Goal: Information Seeking & Learning: Learn about a topic

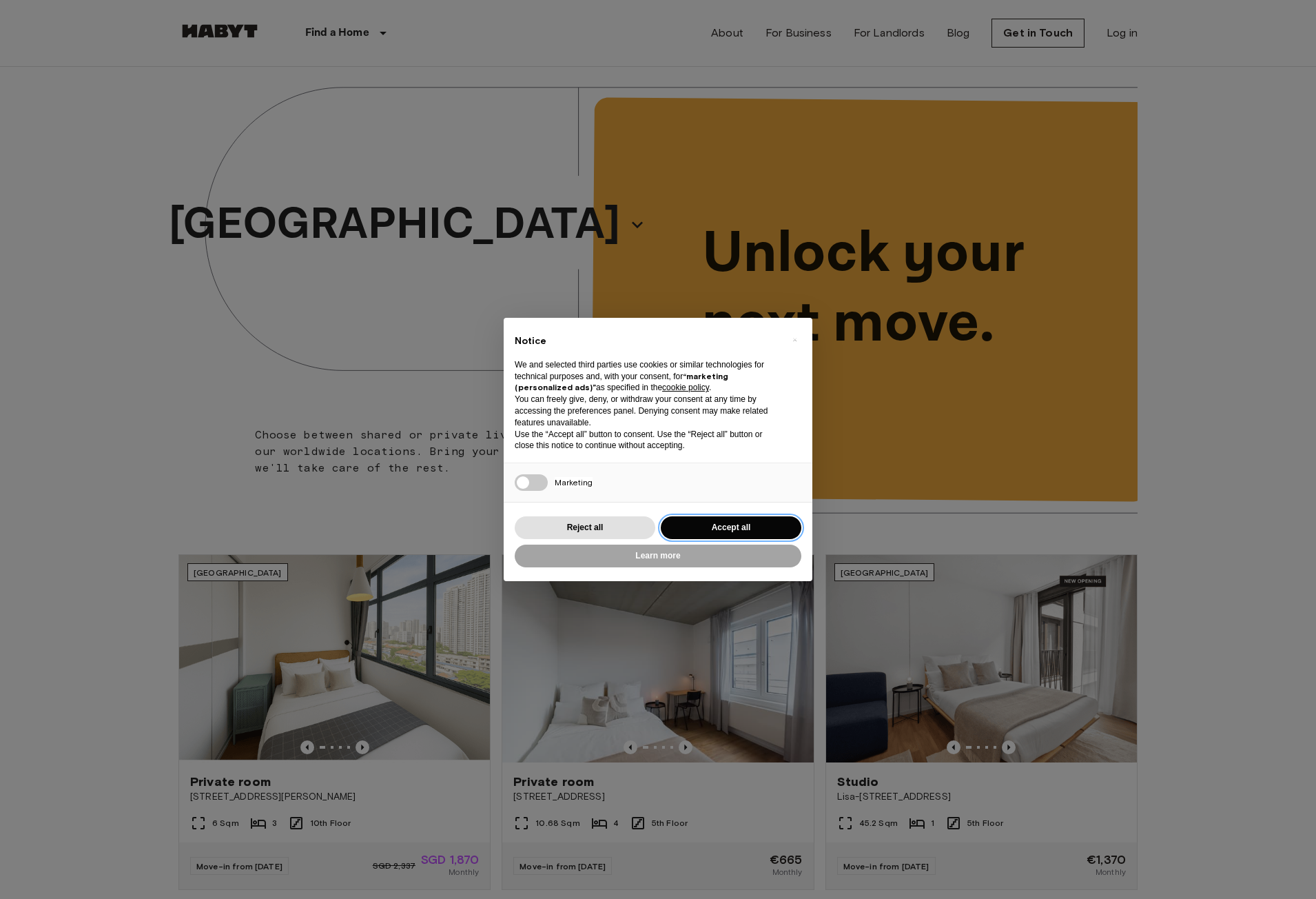
click at [753, 530] on button "Accept all" at bounding box center [731, 527] width 140 height 22
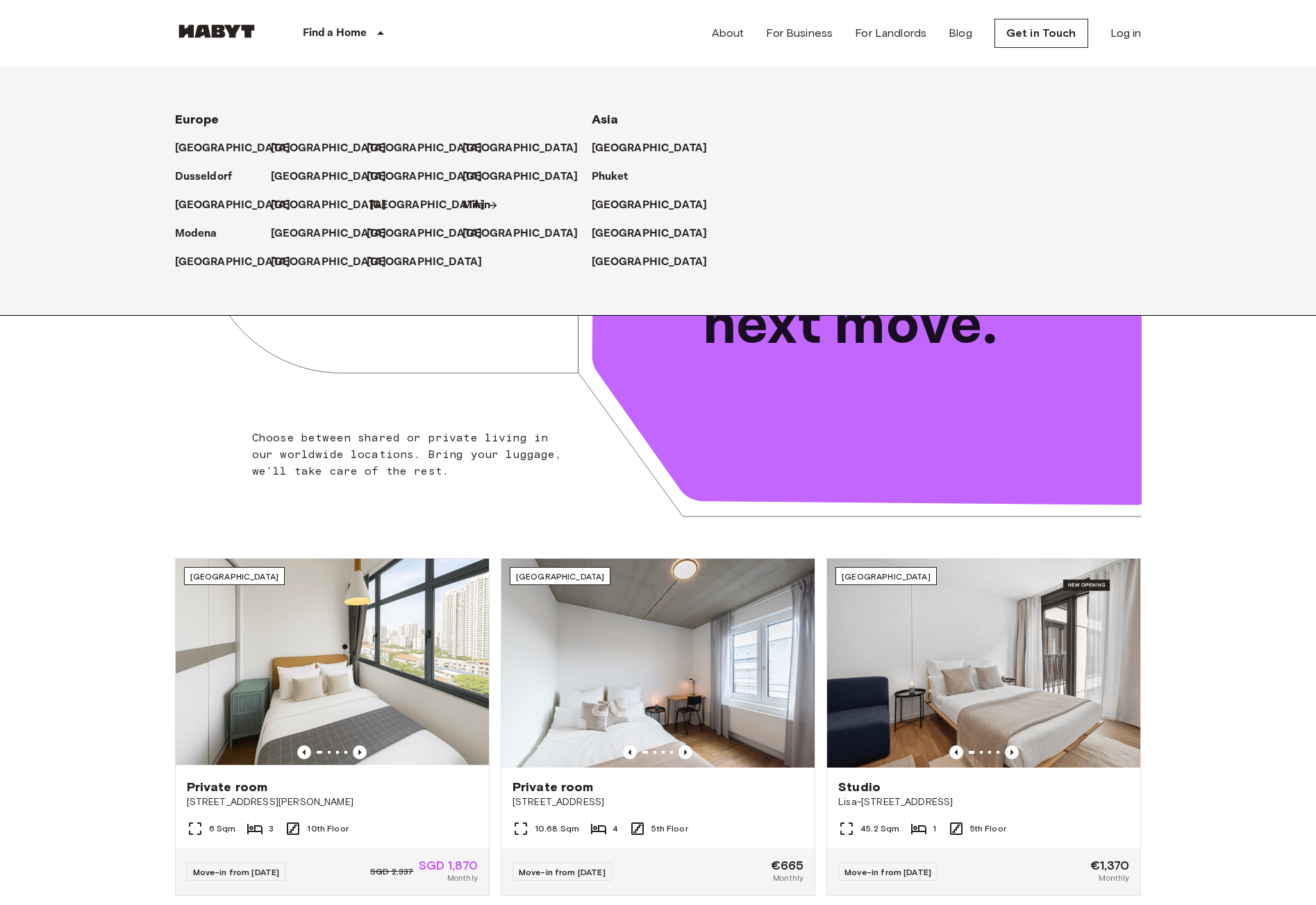
click at [391, 212] on p "[GEOGRAPHIC_DATA]" at bounding box center [427, 205] width 116 height 17
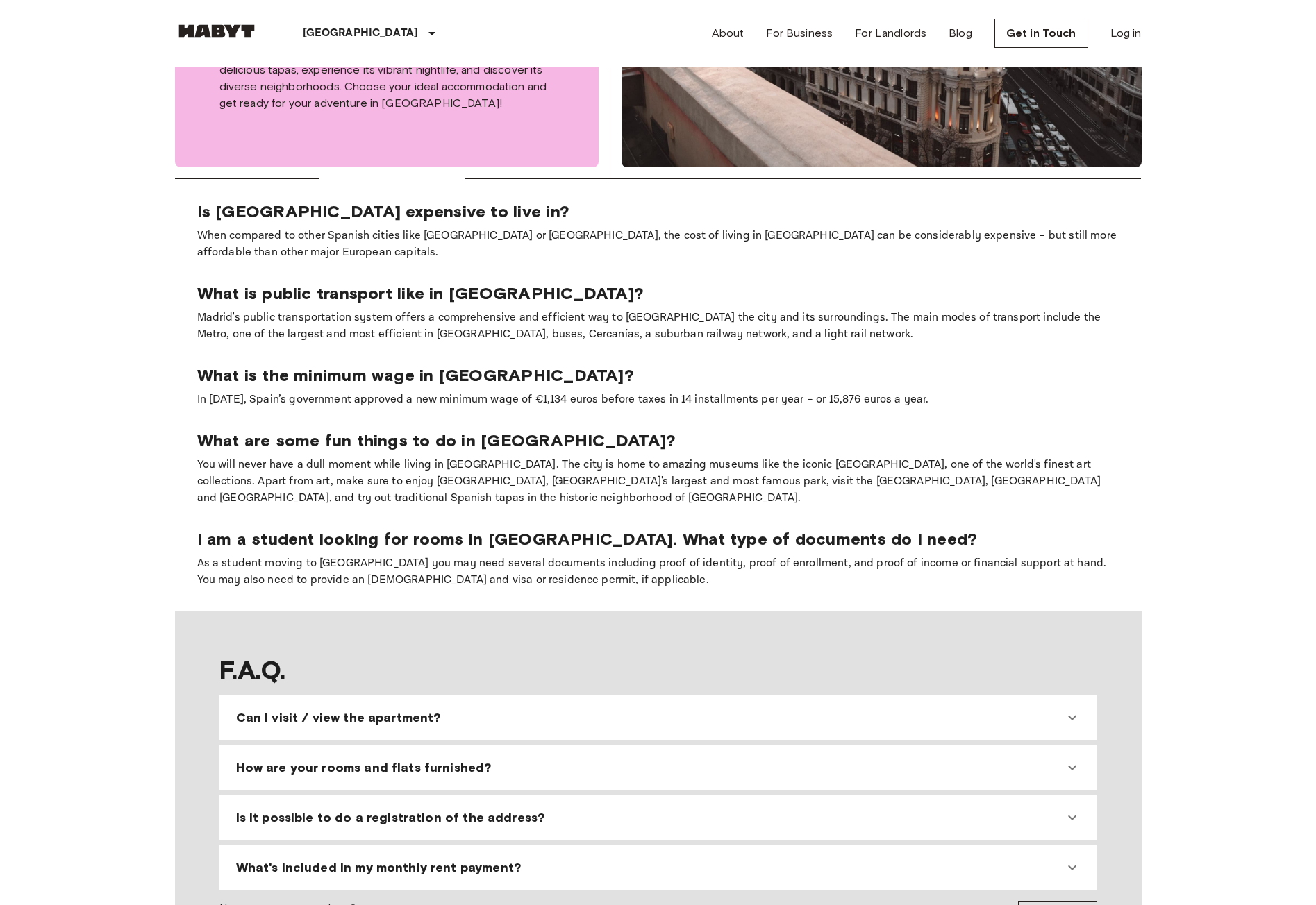
scroll to position [1249, 0]
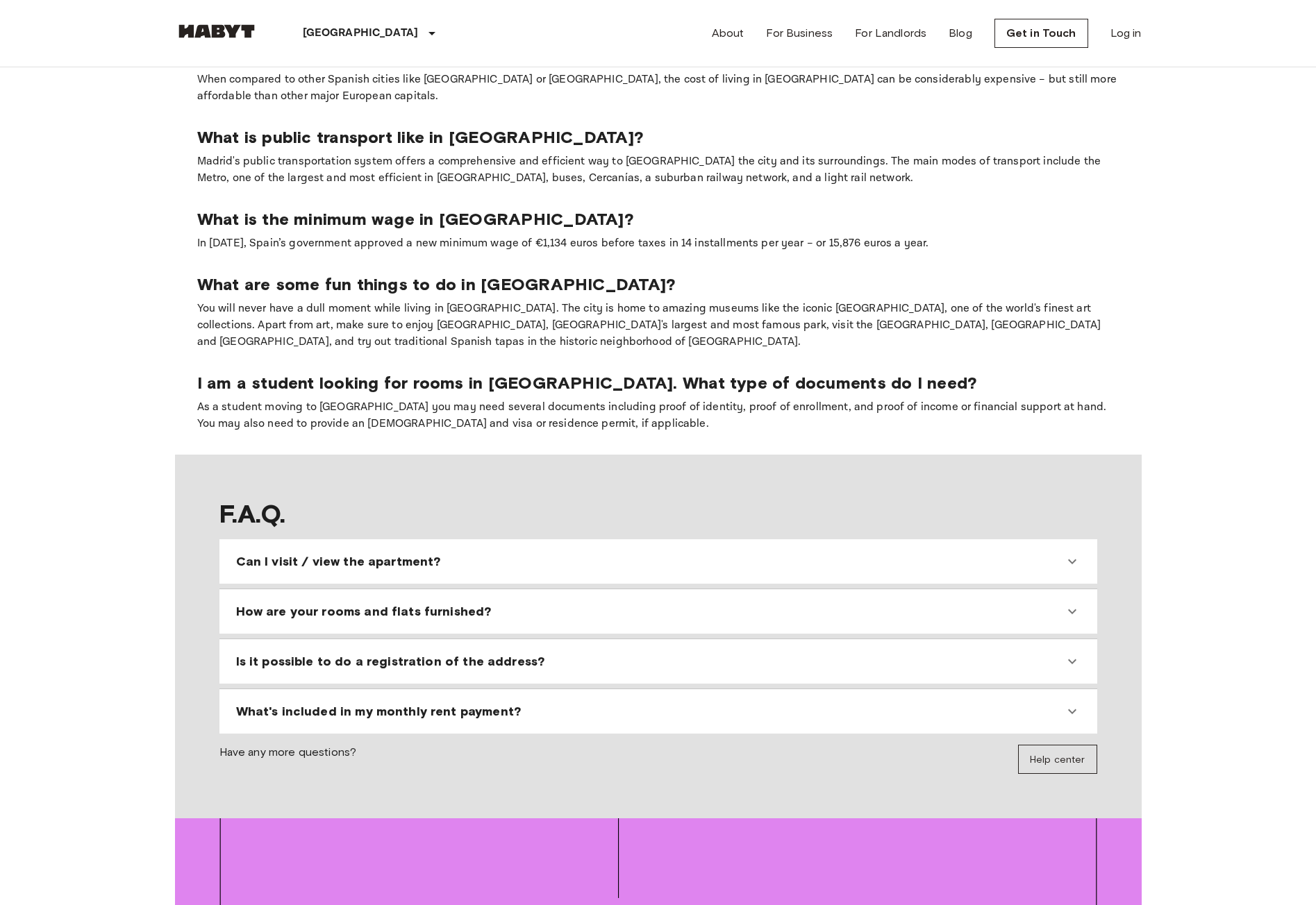
click at [516, 610] on div "How are your rooms and flats furnished?" at bounding box center [649, 611] width 828 height 17
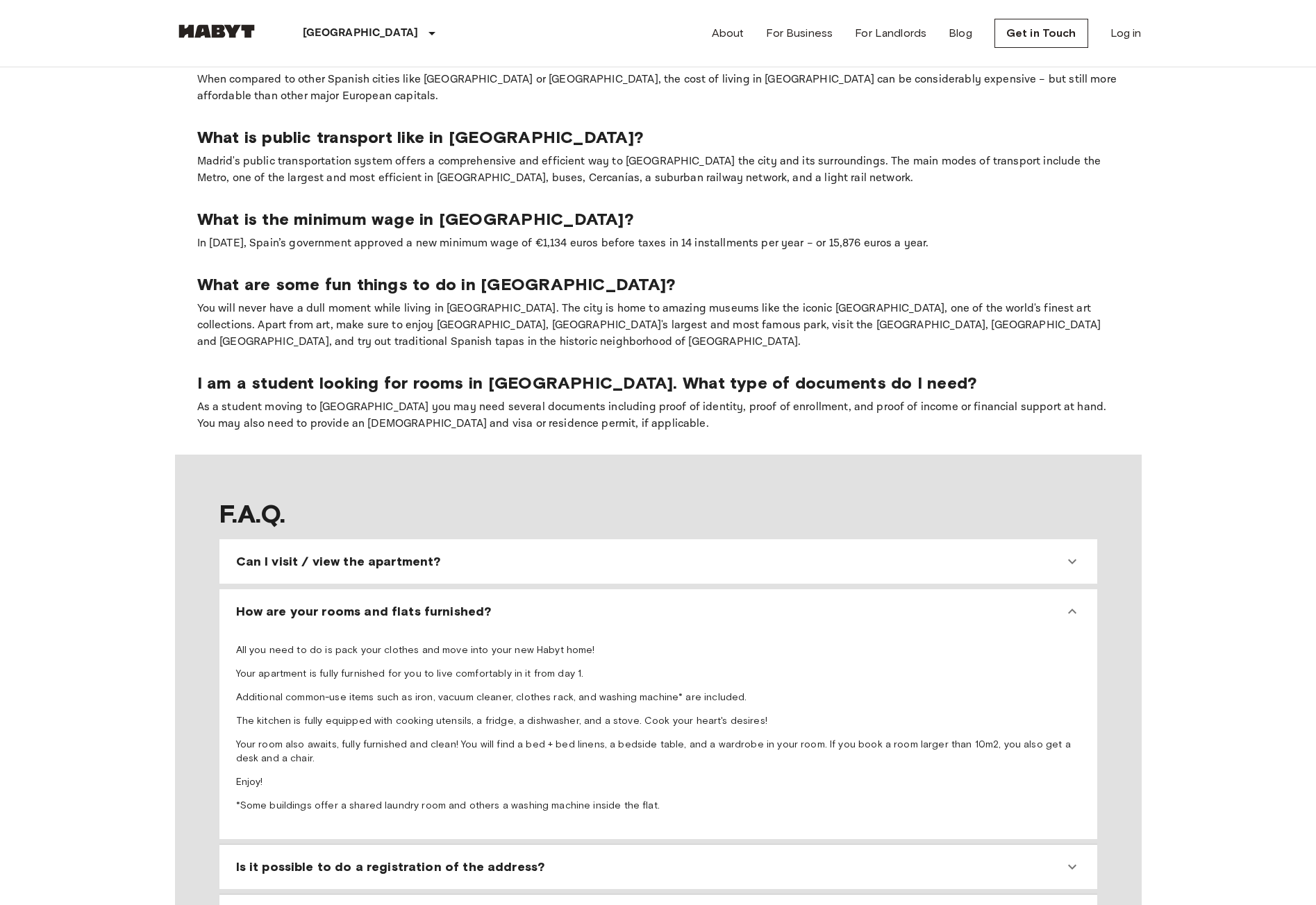
click at [494, 654] on p "All you need to do is pack your clothes and move into your new Habyt home!" at bounding box center [658, 650] width 845 height 14
drag, startPoint x: 494, startPoint y: 654, endPoint x: 489, endPoint y: 673, distance: 19.6
click at [493, 655] on p "All you need to do is pack your clothes and move into your new Habyt home!" at bounding box center [658, 650] width 845 height 14
click at [488, 673] on p "Your apartment is fully furnished for you to live comfortably in it from day 1." at bounding box center [658, 673] width 845 height 14
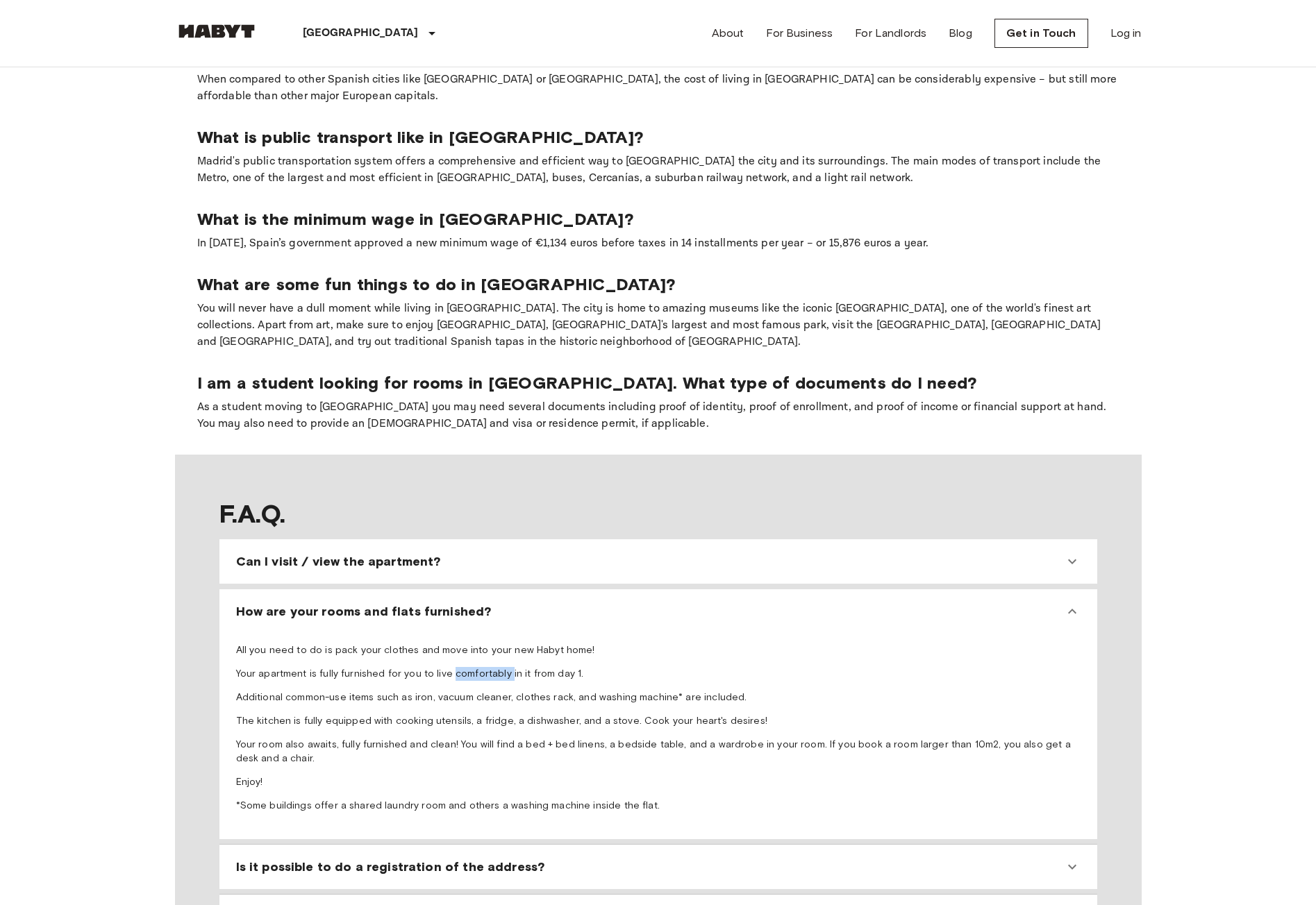
click at [488, 673] on p "Your apartment is fully furnished for you to live comfortably in it from day 1." at bounding box center [658, 673] width 845 height 14
click at [485, 694] on p "Additional common-use items such as iron, vacuum cleaner, clothes rack, and was…" at bounding box center [658, 697] width 845 height 14
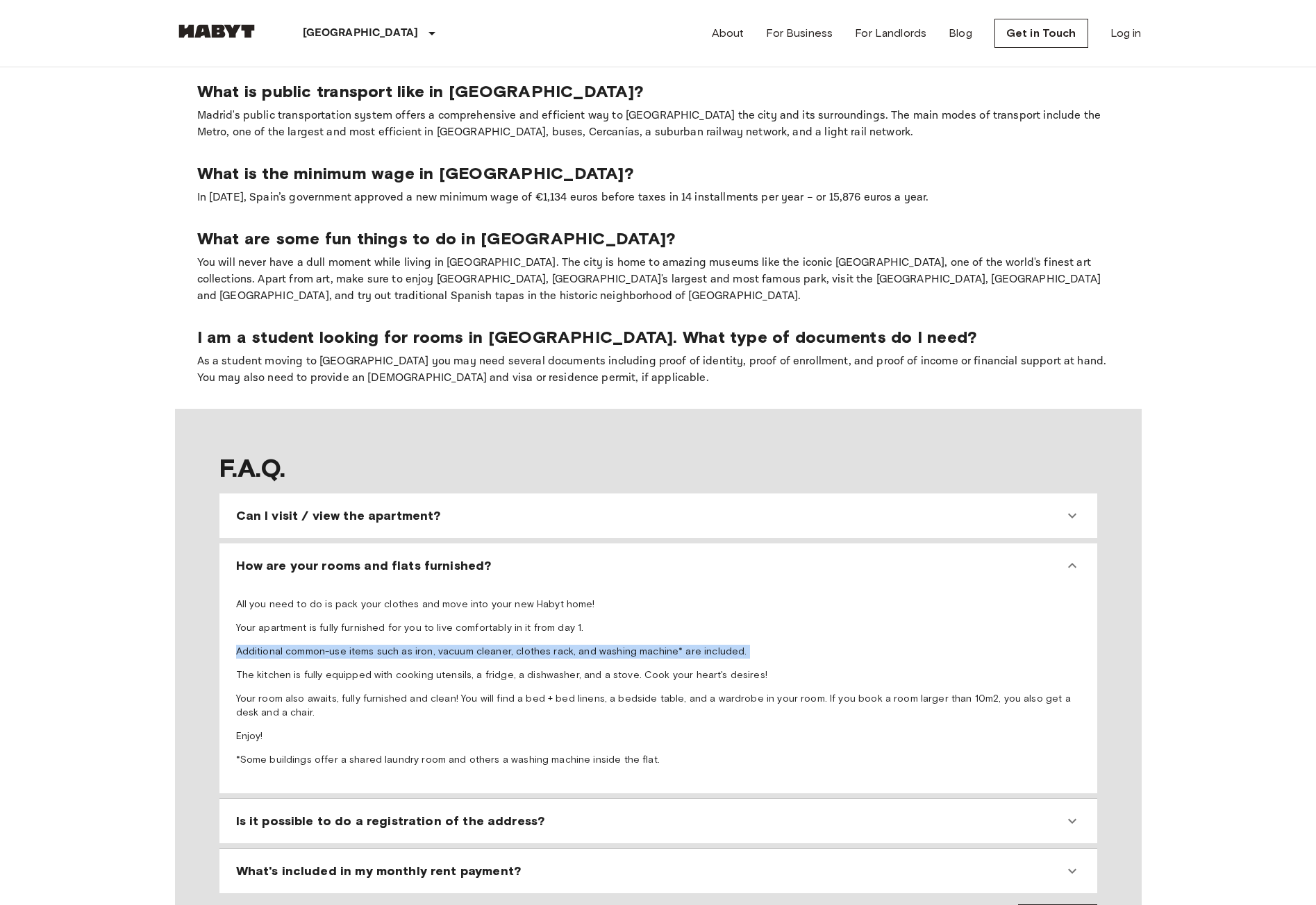
scroll to position [1318, 0]
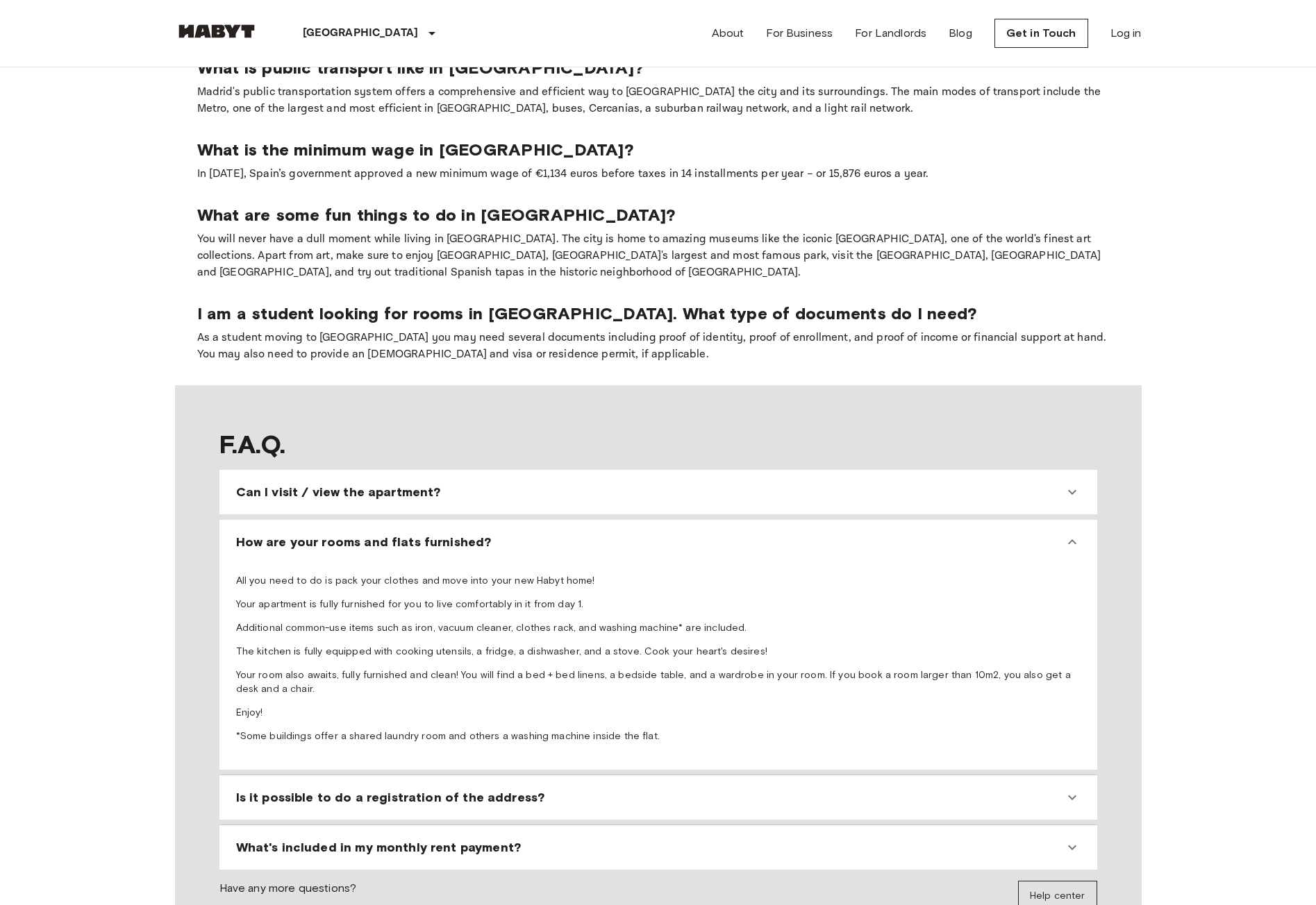
click at [496, 662] on span "All you need to do is pack your clothes and move into your new Habyt home! Your…" at bounding box center [658, 659] width 845 height 169
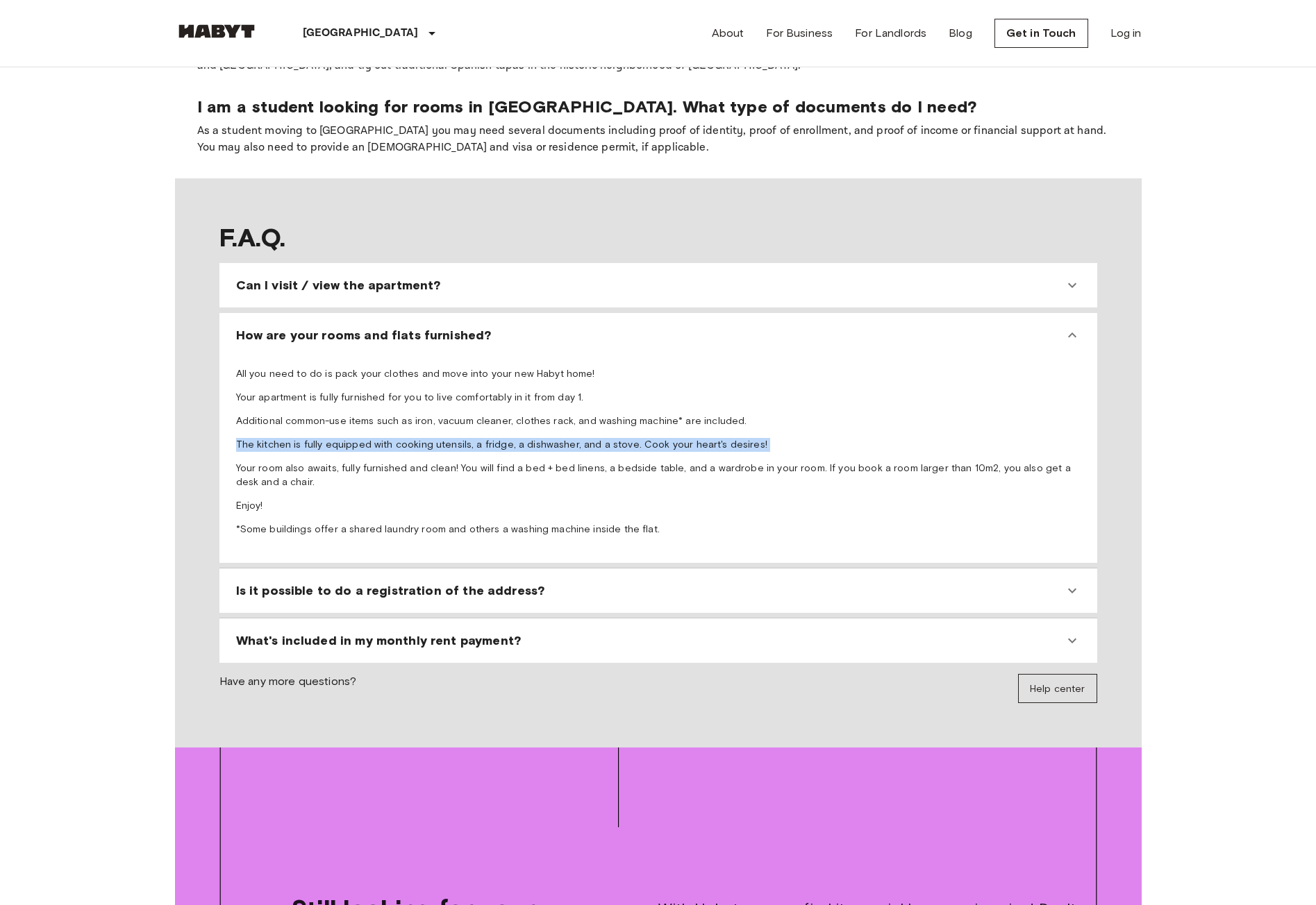
scroll to position [1526, 0]
click at [503, 598] on div "Is it possible to do a registration of the address?" at bounding box center [658, 589] width 866 height 33
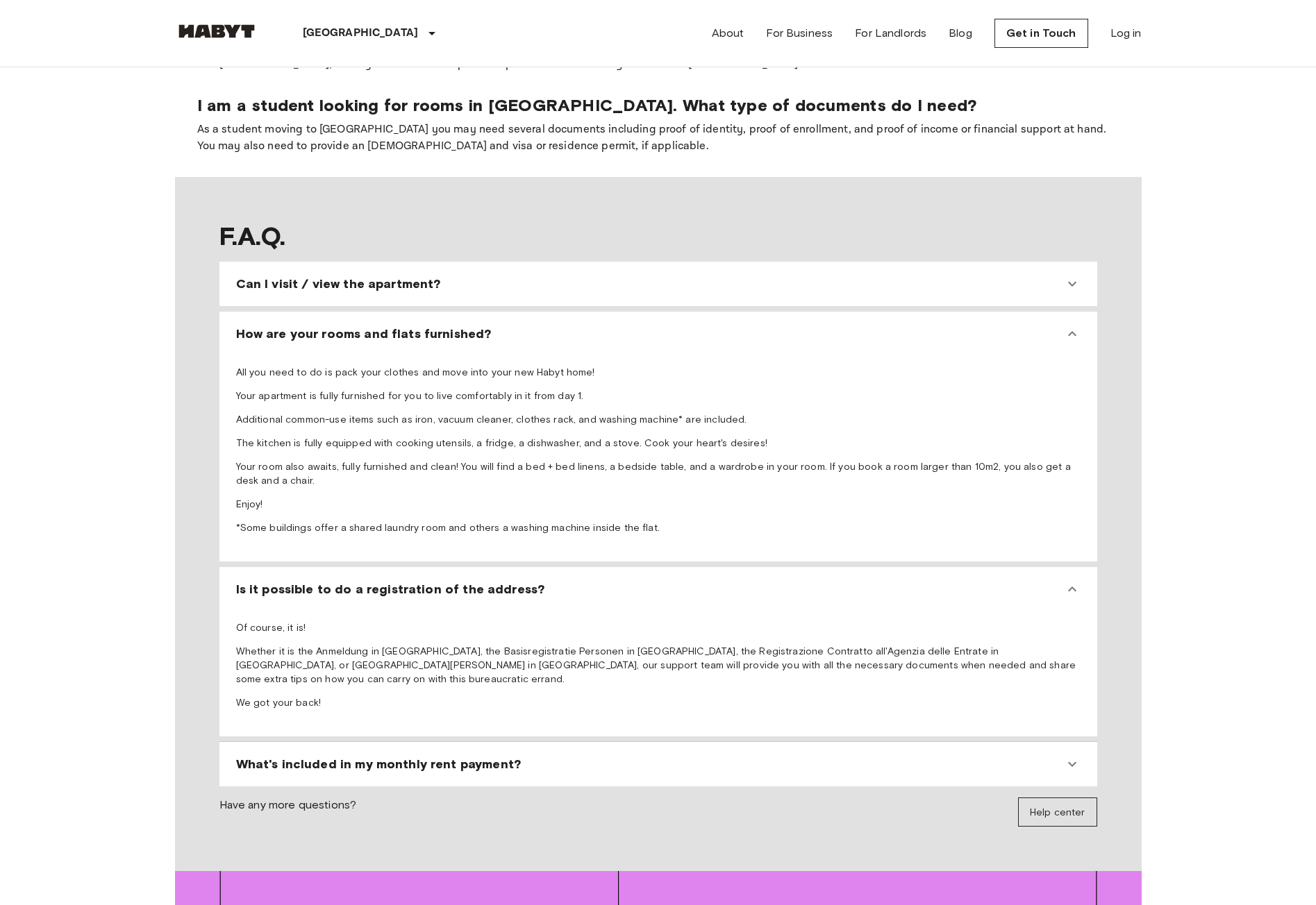
click at [396, 660] on p "Whether it is the Anmeldung in [GEOGRAPHIC_DATA], the Basisregistratie Personen…" at bounding box center [658, 665] width 845 height 41
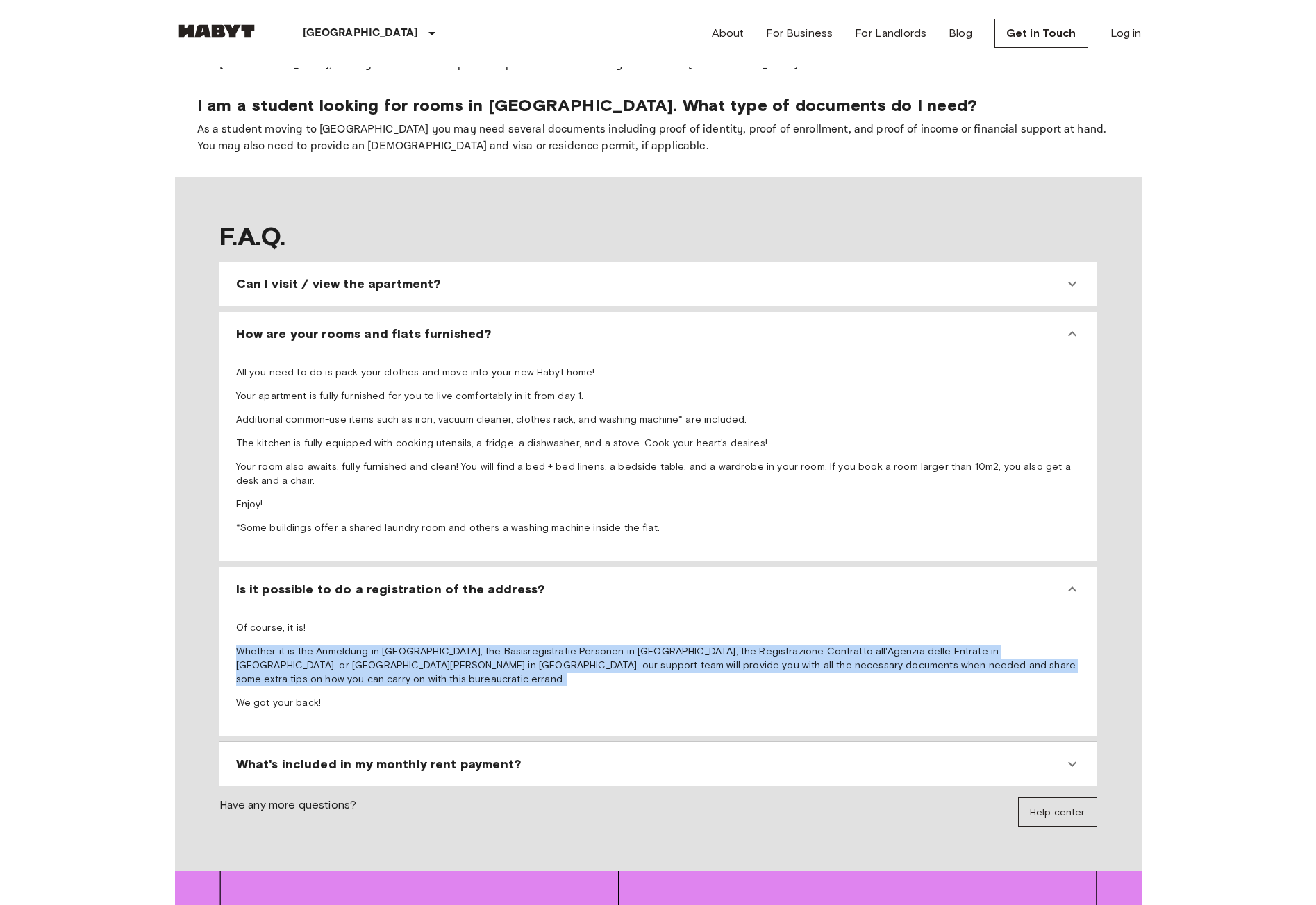
click at [396, 660] on p "Whether it is the Anmeldung in [GEOGRAPHIC_DATA], the Basisregistratie Personen…" at bounding box center [658, 665] width 845 height 41
click at [443, 756] on span "What's included in my monthly rent payment?" at bounding box center [378, 764] width 285 height 17
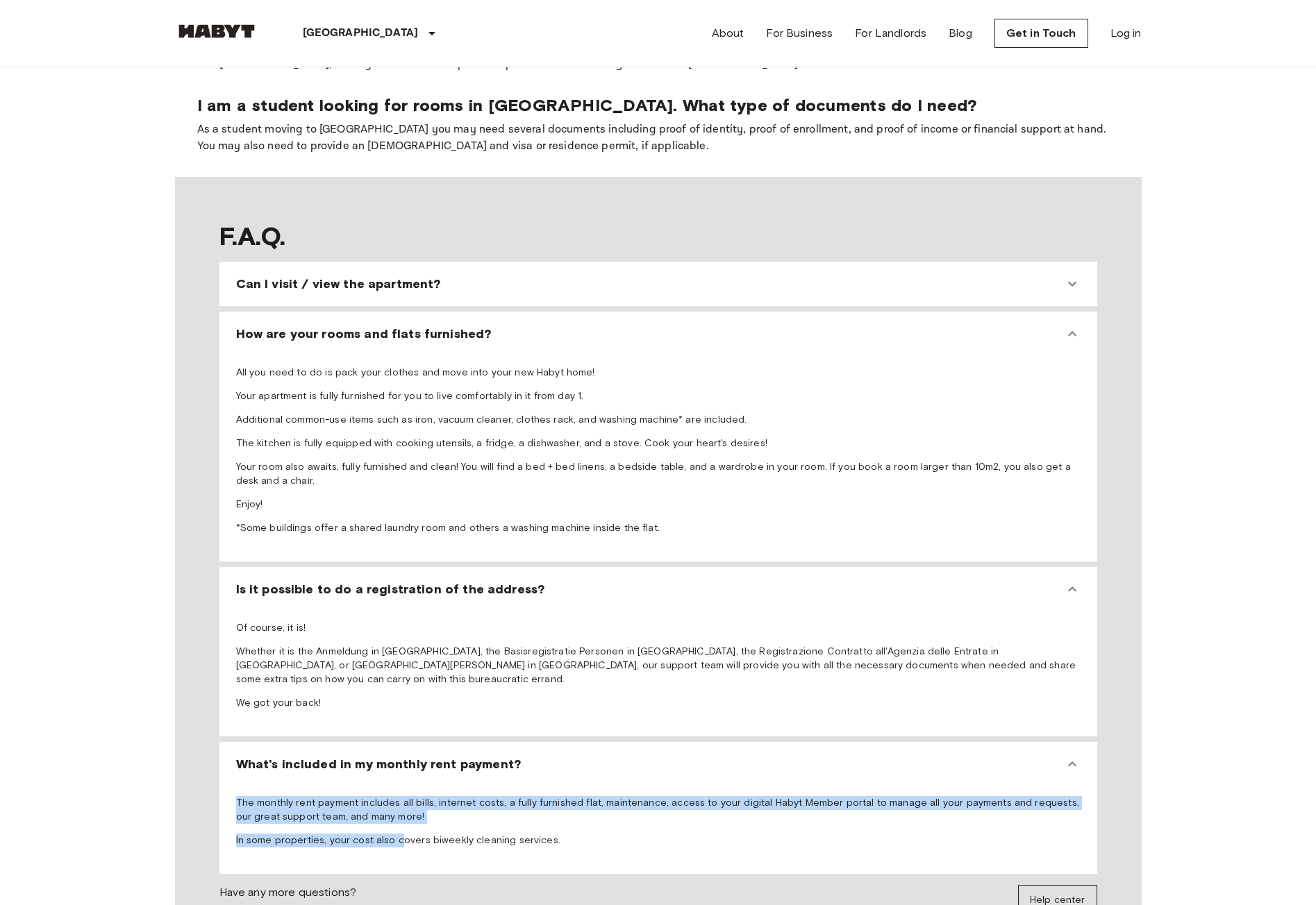
drag, startPoint x: 398, startPoint y: 832, endPoint x: 220, endPoint y: 763, distance: 190.9
click at [220, 763] on div "What's included in my monthly rent payment? The monthly rent payment includes a…" at bounding box center [658, 808] width 878 height 132
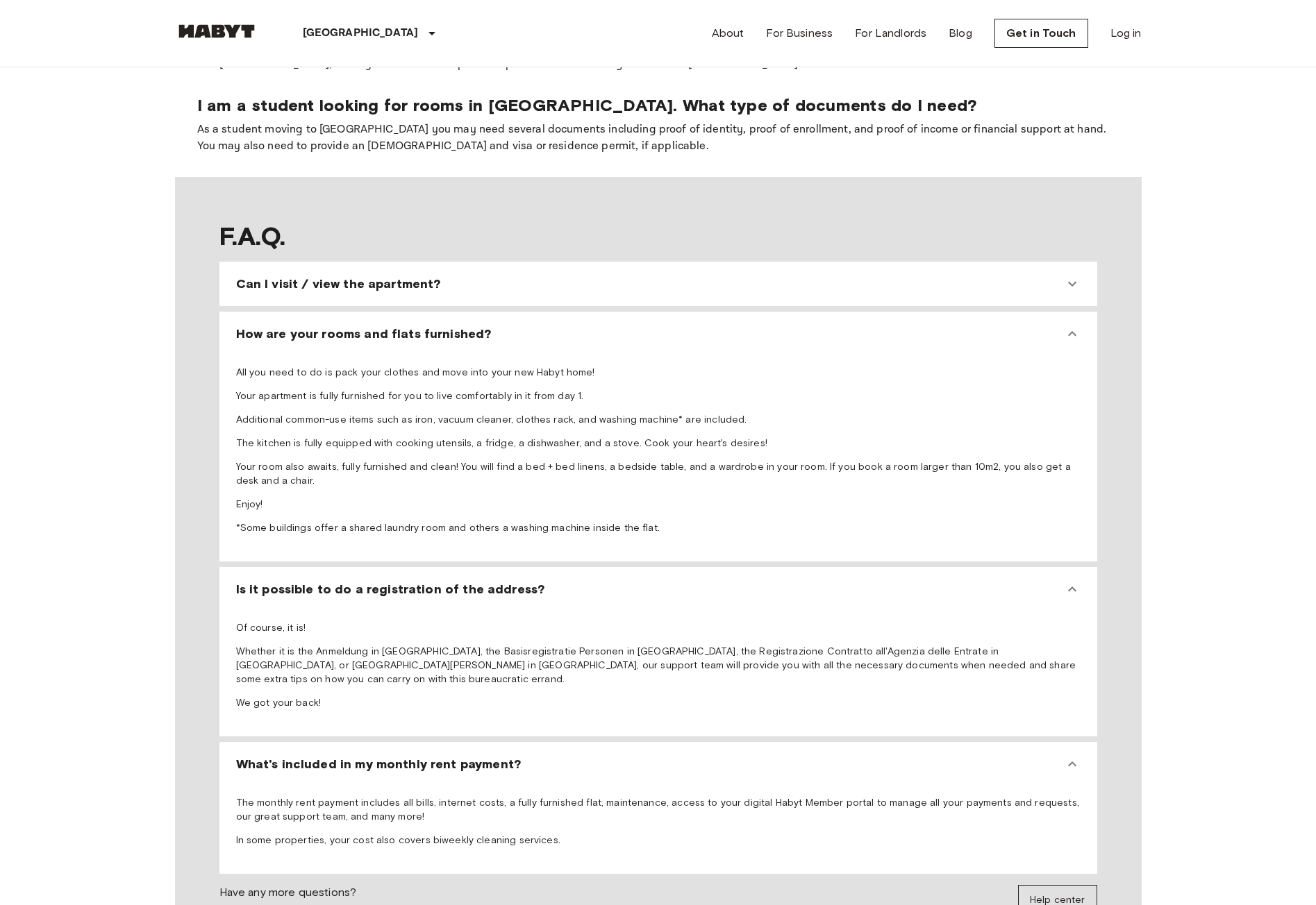
click at [220, 763] on div "What's included in my monthly rent payment? The monthly rent payment includes a…" at bounding box center [658, 808] width 878 height 132
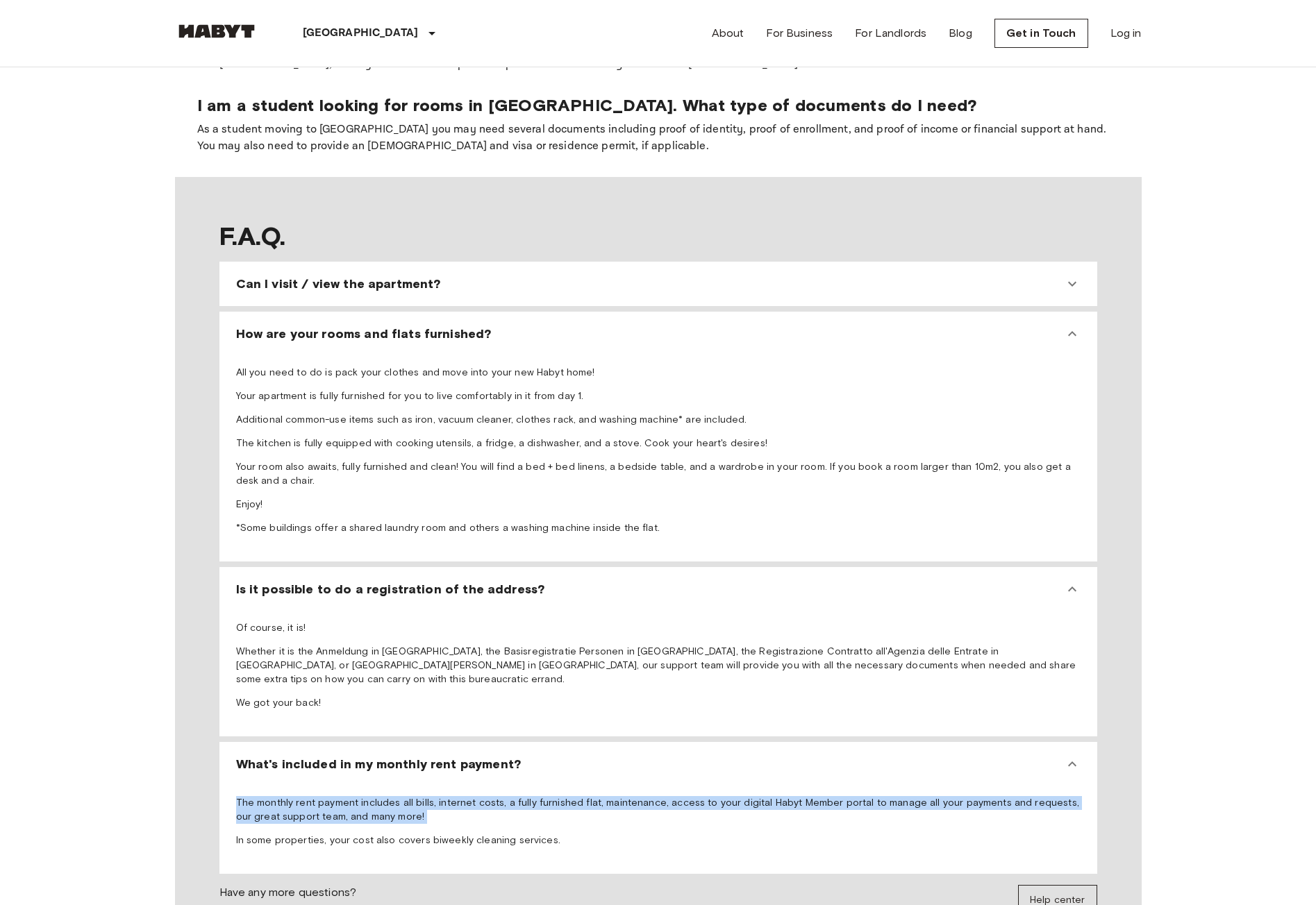
drag, startPoint x: 222, startPoint y: 782, endPoint x: 212, endPoint y: 853, distance: 71.7
click at [212, 853] on section "F.A.Q. Can I visit / view the apartment? We receive so many applications, that …" at bounding box center [658, 567] width 966 height 781
